Goal: Task Accomplishment & Management: Use online tool/utility

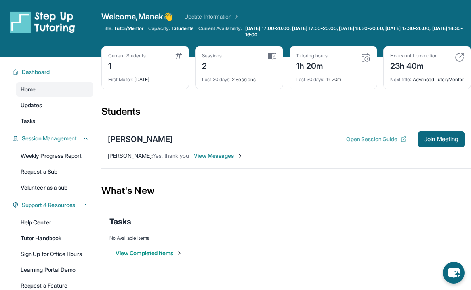
click at [388, 143] on button "Open Session Guide" at bounding box center [376, 139] width 61 height 8
click at [446, 147] on button "Join Meeting" at bounding box center [441, 139] width 47 height 16
click at [441, 142] on span "Join Meeting" at bounding box center [441, 139] width 34 height 5
click at [443, 137] on div "[PERSON_NAME] Open Session Guide Join Meeting [PERSON_NAME] : Yes, thank you Vi…" at bounding box center [285, 145] width 369 height 45
click at [437, 142] on button "Join Meeting" at bounding box center [441, 139] width 47 height 16
